Goal: Task Accomplishment & Management: Manage account settings

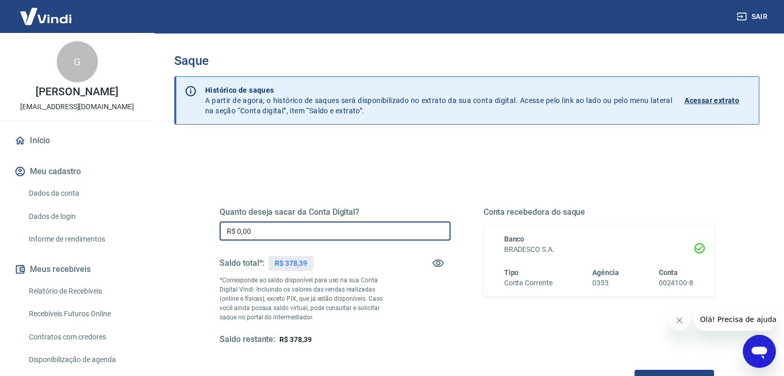
click at [275, 222] on input "R$ 0,00" at bounding box center [335, 231] width 231 height 19
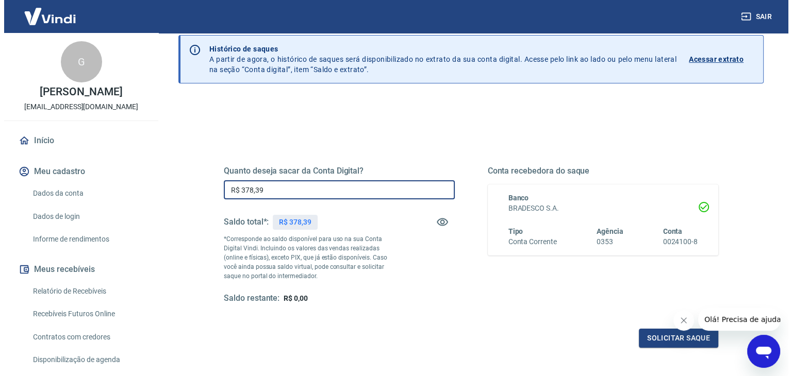
scroll to position [52, 0]
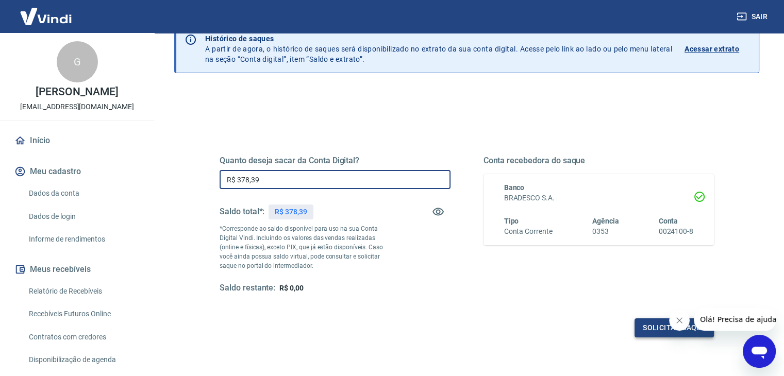
type input "R$ 378,39"
click at [648, 324] on button "Solicitar saque" at bounding box center [674, 328] width 79 height 19
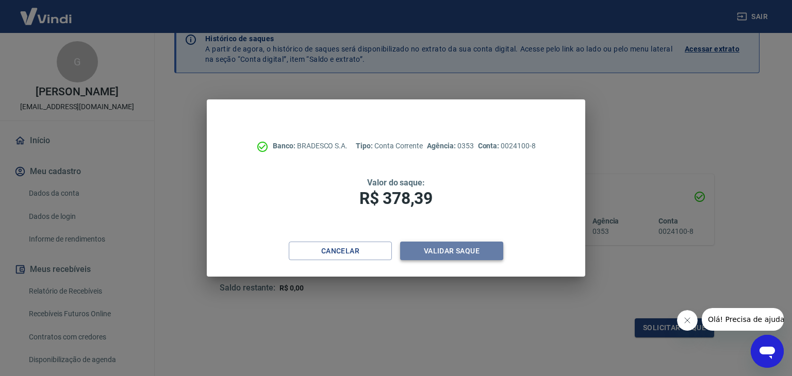
click at [454, 249] on button "Validar saque" at bounding box center [451, 251] width 103 height 19
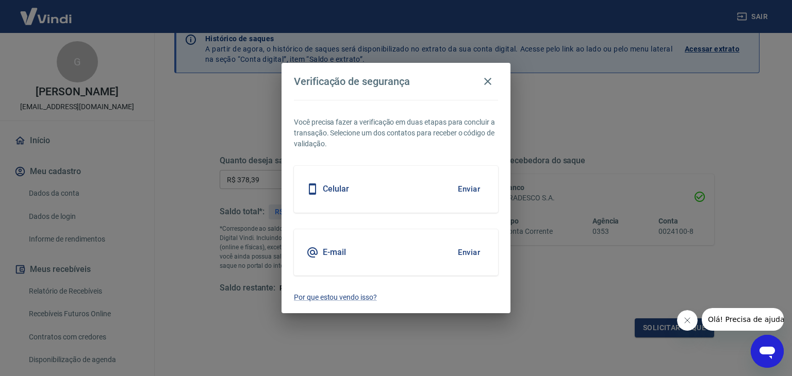
click at [468, 186] on button "Enviar" at bounding box center [469, 189] width 34 height 22
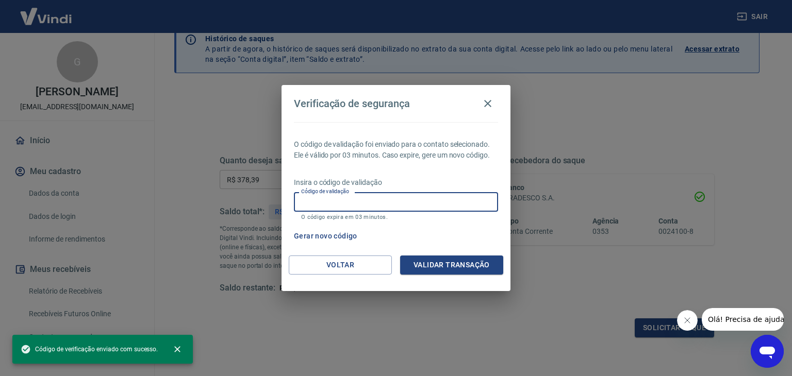
click at [429, 198] on input "Código de validação" at bounding box center [396, 201] width 204 height 19
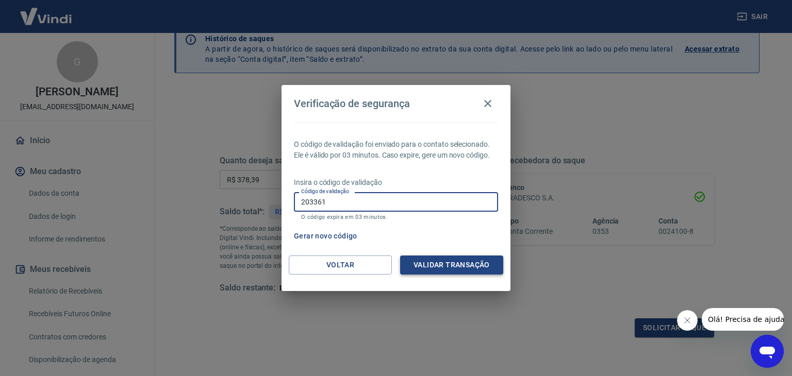
type input "203361"
click at [471, 266] on button "Validar transação" at bounding box center [451, 265] width 103 height 19
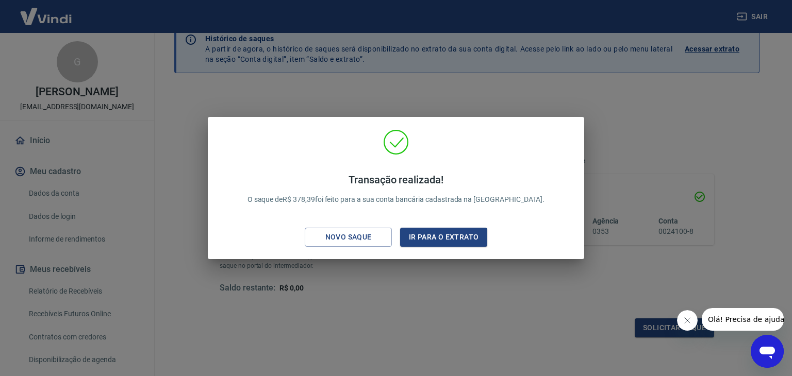
click at [474, 303] on div "Transação realizada! O saque de R$ 378,39 foi feito para a sua conta bancária c…" at bounding box center [396, 188] width 792 height 376
